Goal: Find specific page/section: Find specific page/section

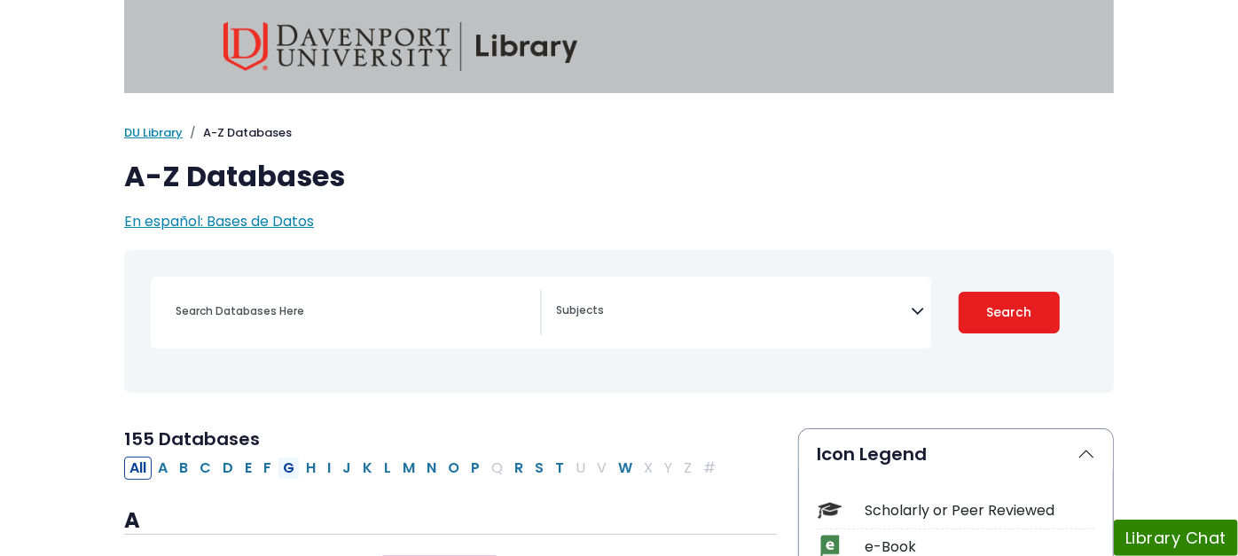
click at [278, 467] on button "G" at bounding box center [289, 468] width 22 height 23
select select "Database Subject Filter"
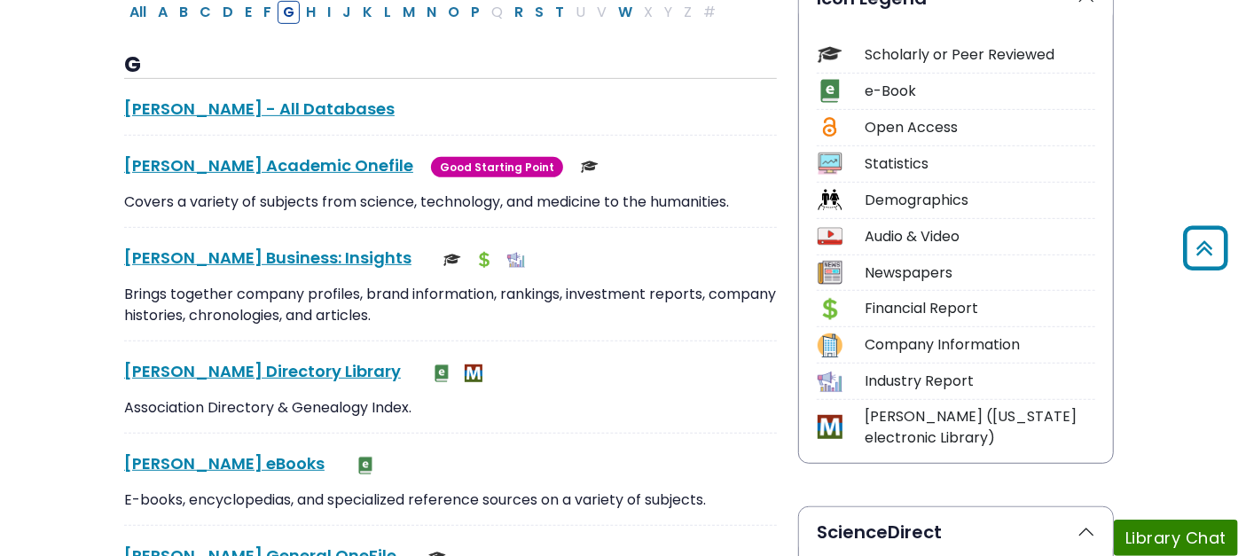
scroll to position [689, 0]
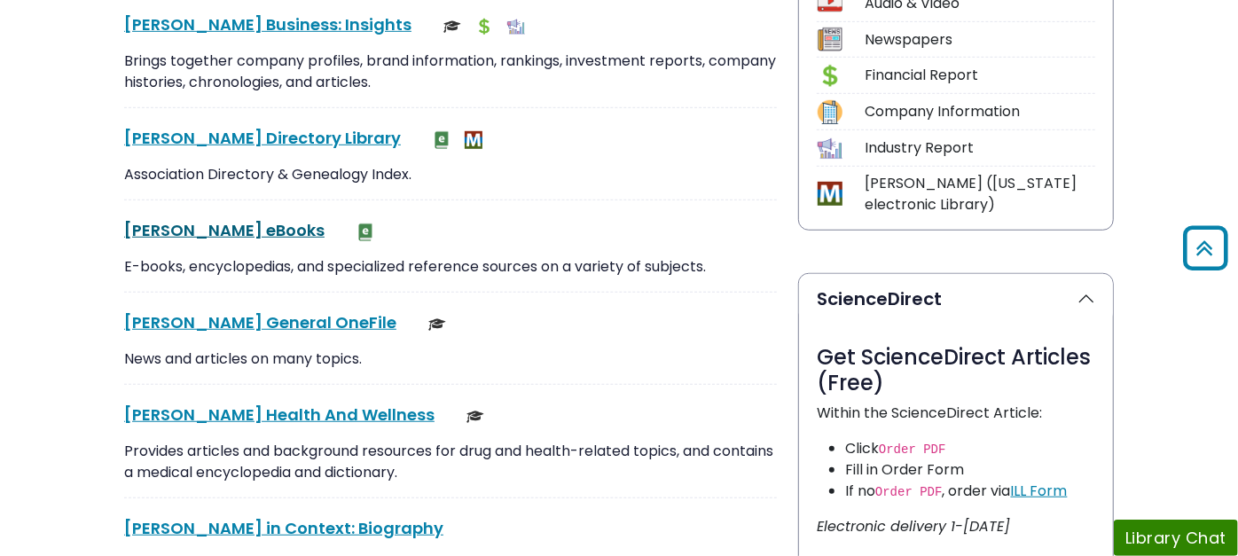
click at [124, 228] on link "[PERSON_NAME] eBooks This link opens in a new window" at bounding box center [224, 230] width 200 height 22
click at [124, 224] on link "[PERSON_NAME] eBooks This link opens in a new window" at bounding box center [224, 230] width 200 height 22
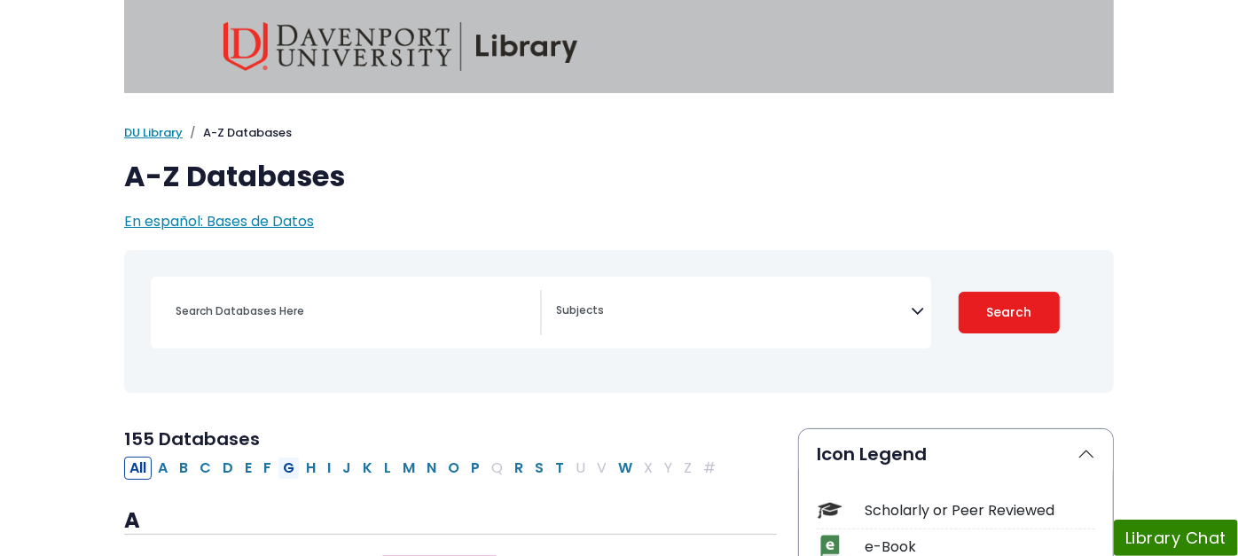
click at [278, 467] on button "G" at bounding box center [289, 468] width 22 height 23
select select "Database Subject Filter"
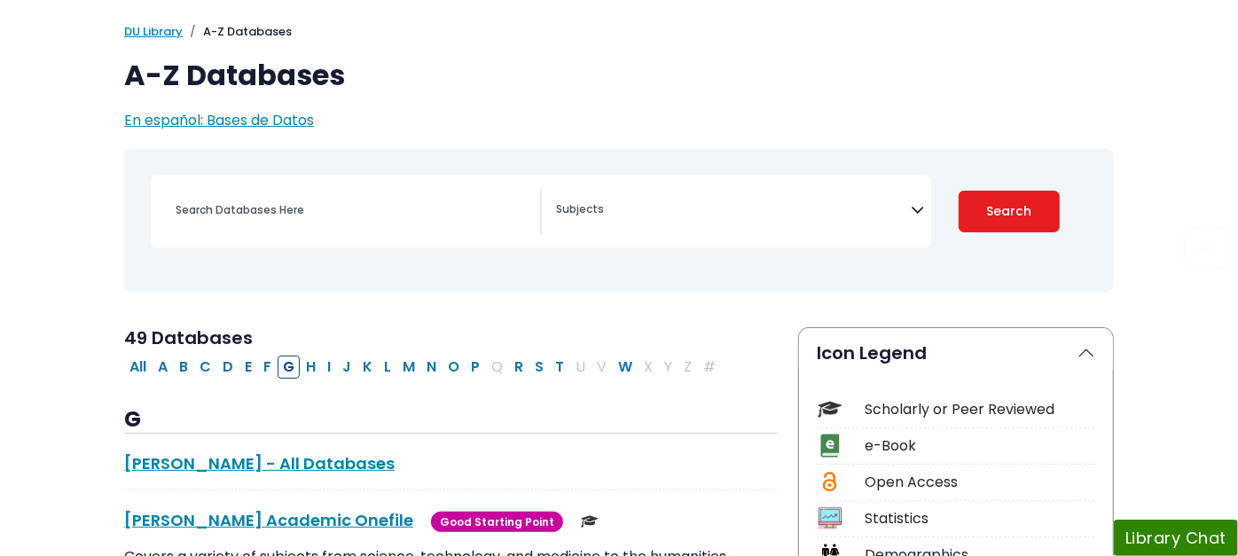
scroll to position [591, 0]
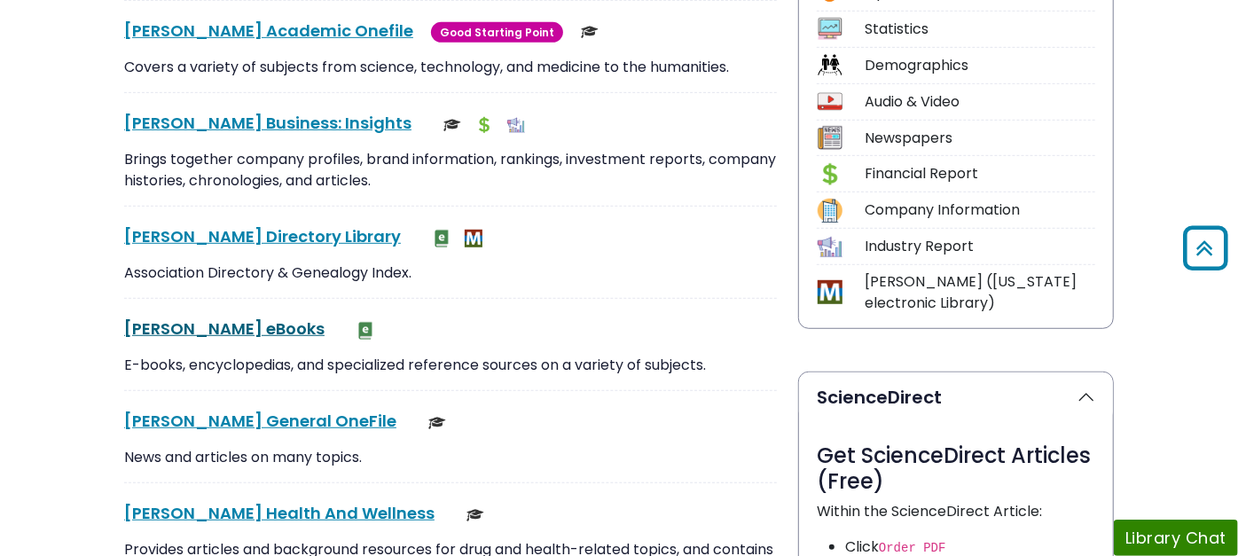
click at [124, 320] on link "[PERSON_NAME] eBooks This link opens in a new window" at bounding box center [224, 329] width 200 height 22
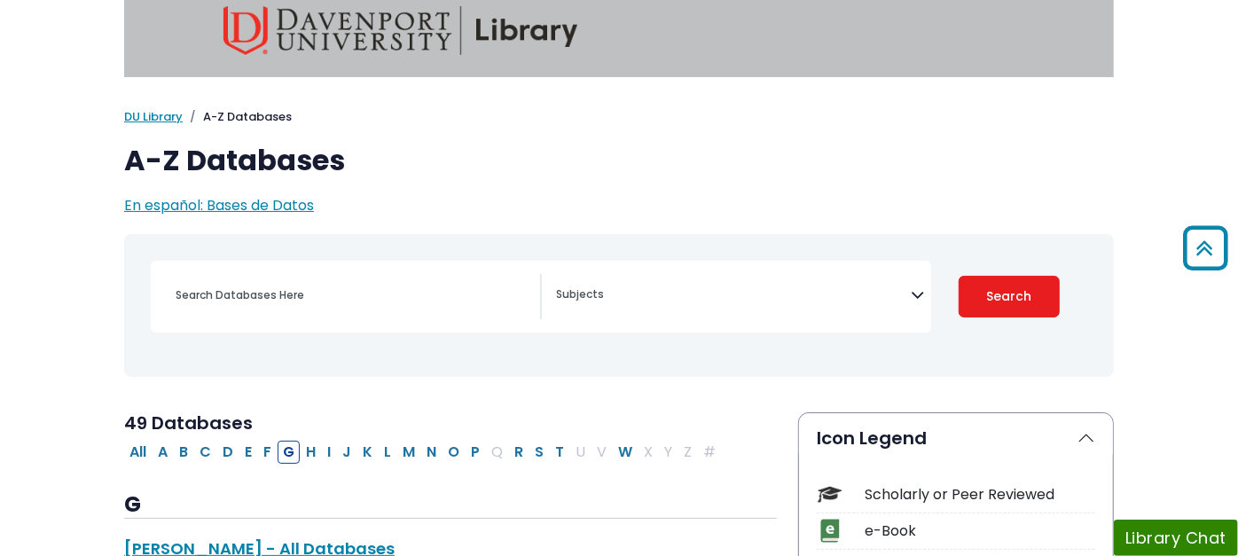
scroll to position [0, 0]
